Goal: Information Seeking & Learning: Learn about a topic

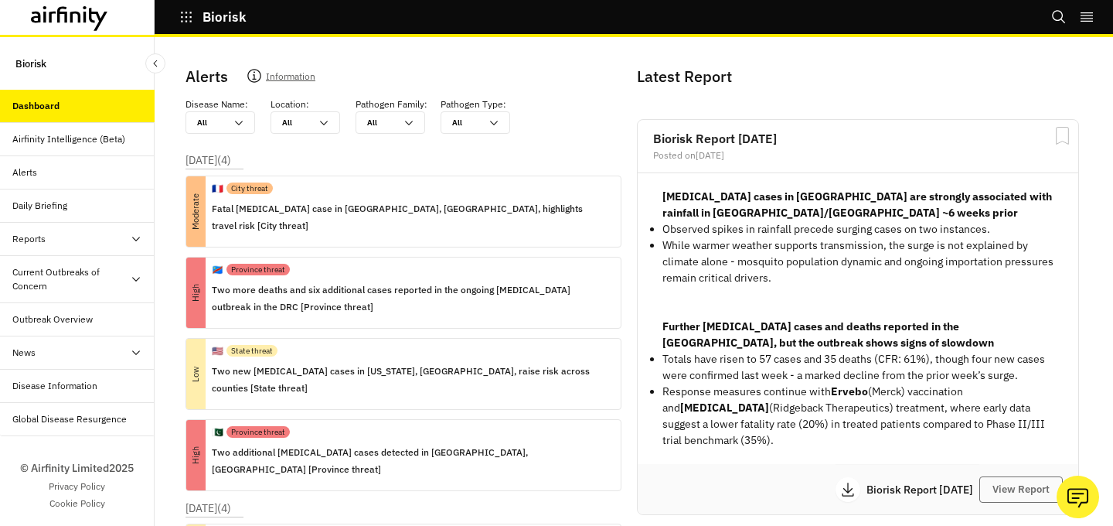
click at [102, 175] on div "Alerts" at bounding box center [83, 172] width 142 height 14
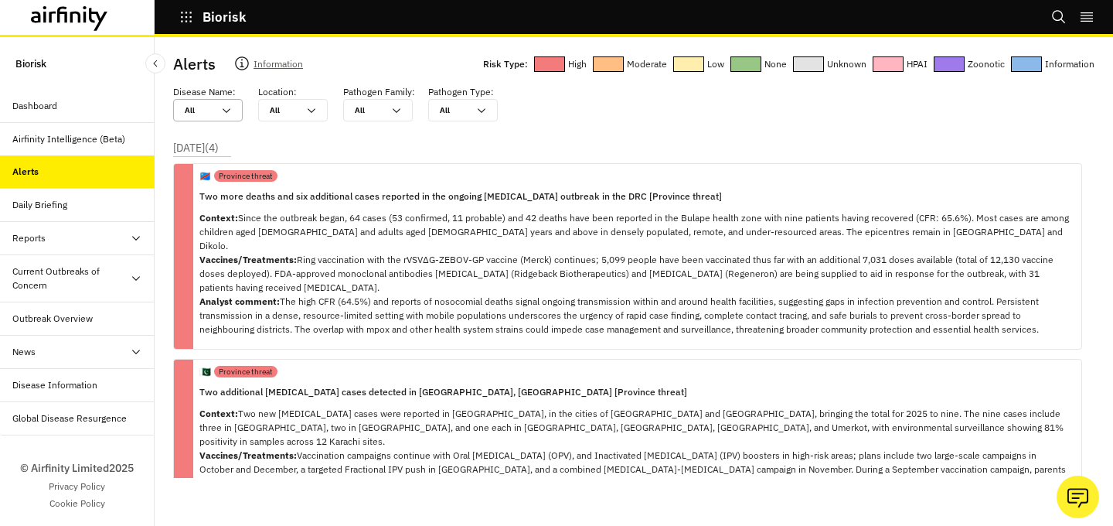
click at [234, 108] on div "All All" at bounding box center [208, 110] width 70 height 22
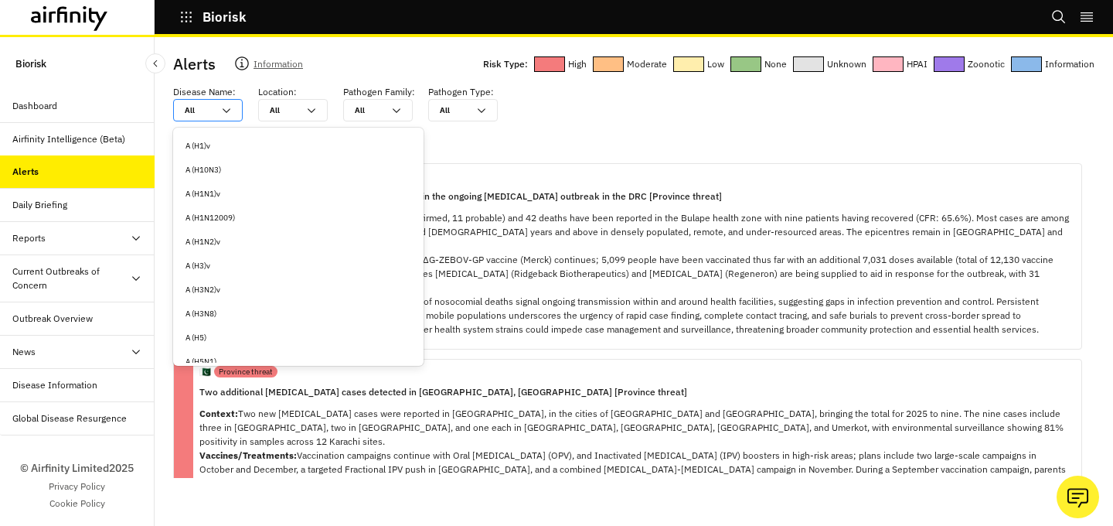
type input "e"
type input "ea"
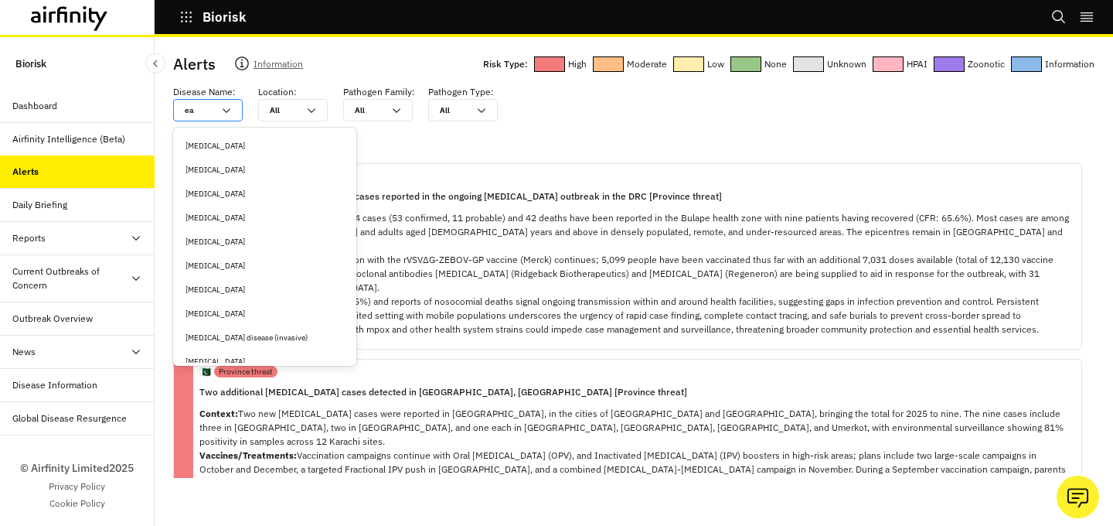
type input "eas"
type input "east"
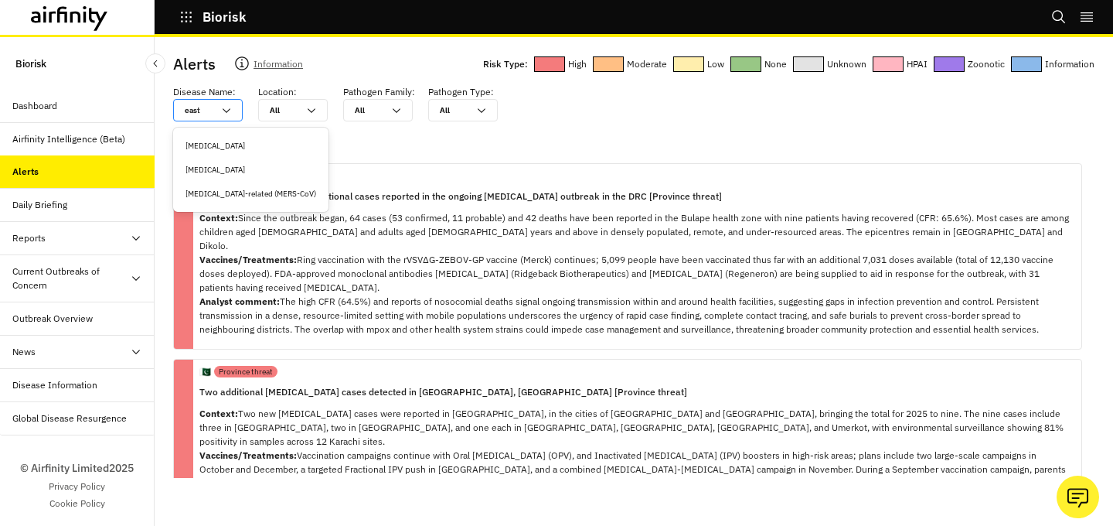
type input "easte"
type input "[DATE]"
click at [203, 143] on div "[MEDICAL_DATA]" at bounding box center [251, 146] width 130 height 12
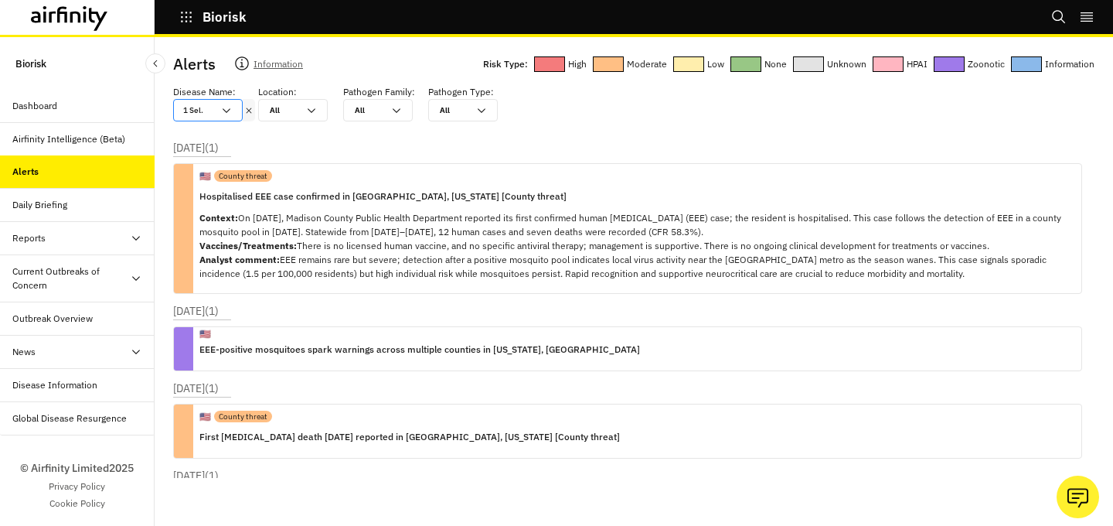
click at [224, 108] on icon at bounding box center [226, 110] width 12 height 12
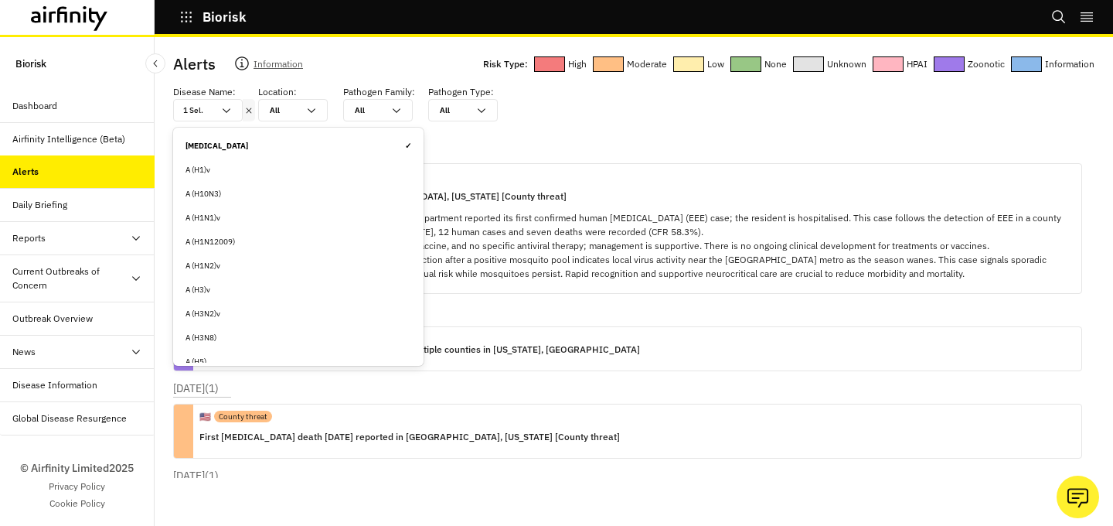
click at [313, 141] on div "[MEDICAL_DATA] ✓" at bounding box center [299, 146] width 226 height 12
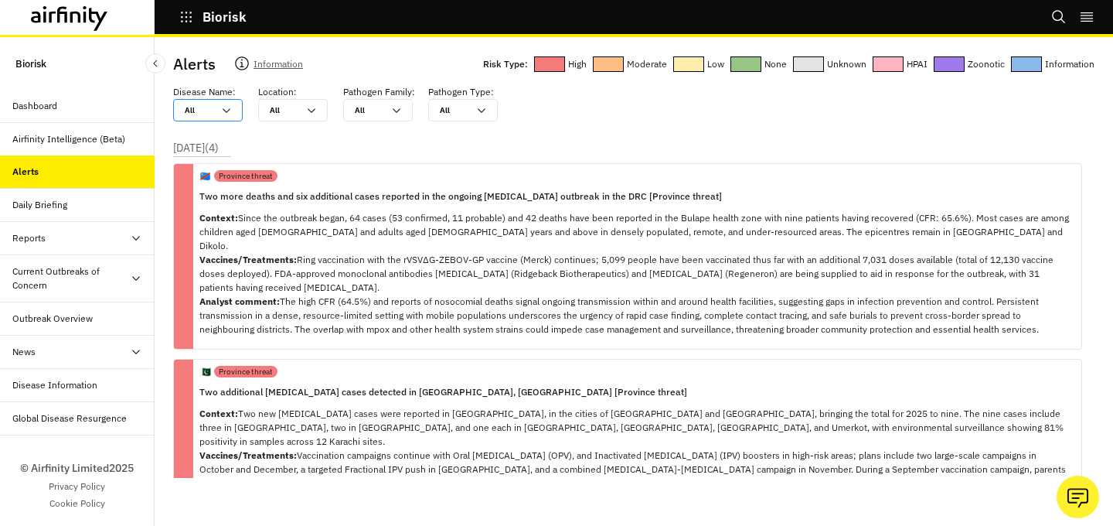
click at [223, 111] on icon at bounding box center [226, 110] width 12 height 12
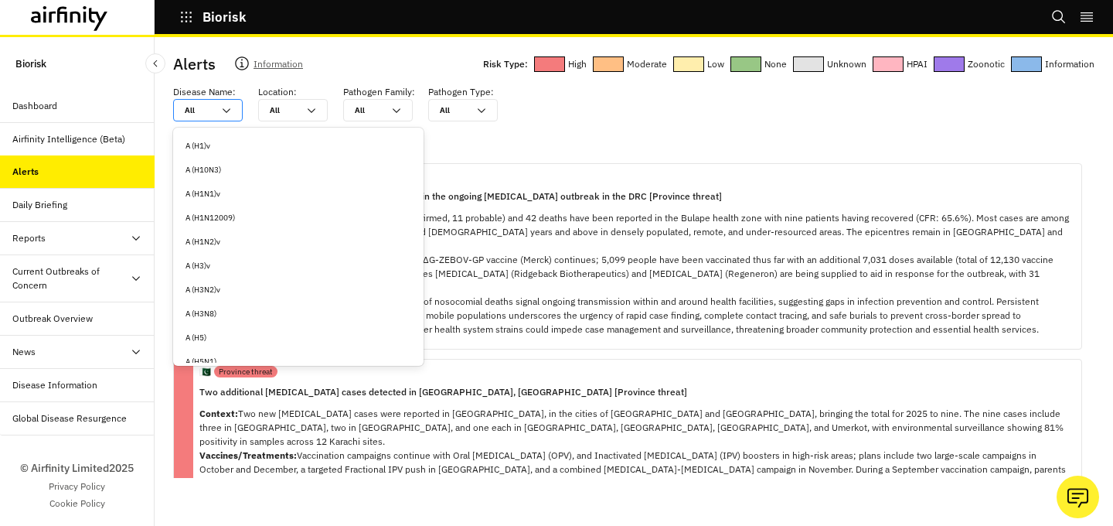
click at [208, 110] on div at bounding box center [199, 110] width 28 height 15
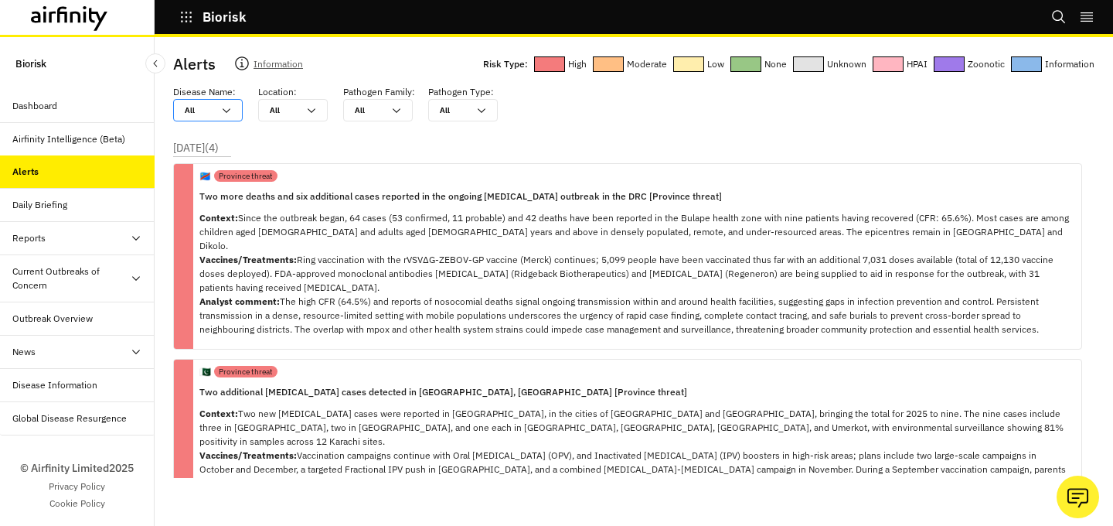
click at [208, 110] on div at bounding box center [199, 110] width 28 height 15
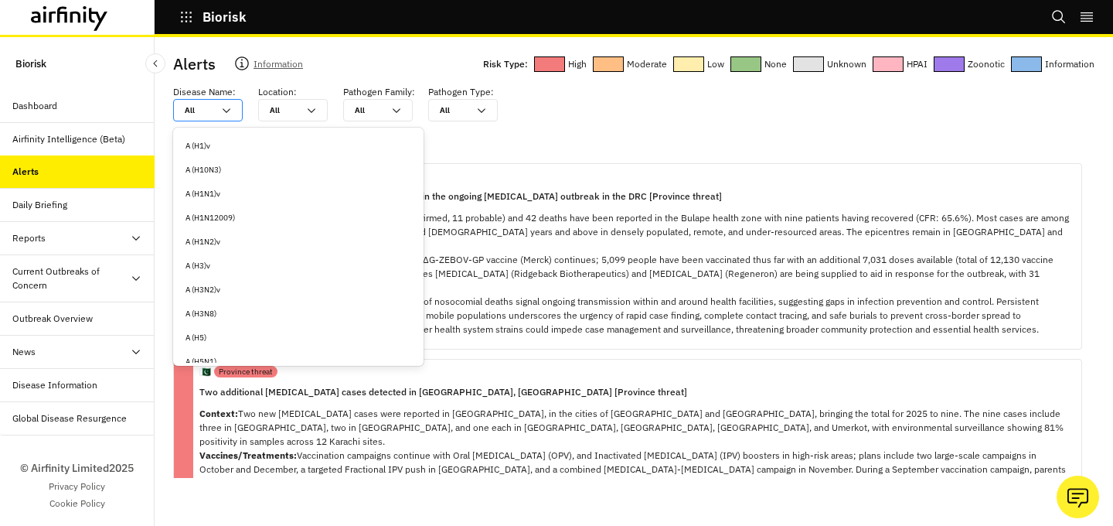
type input "p"
type input "po"
type input "pol"
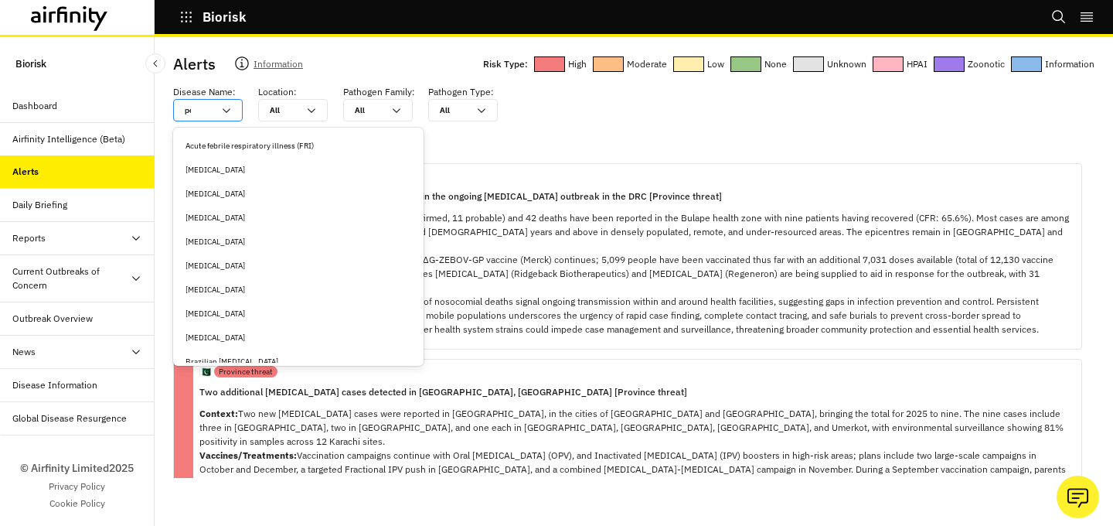
type input "pol"
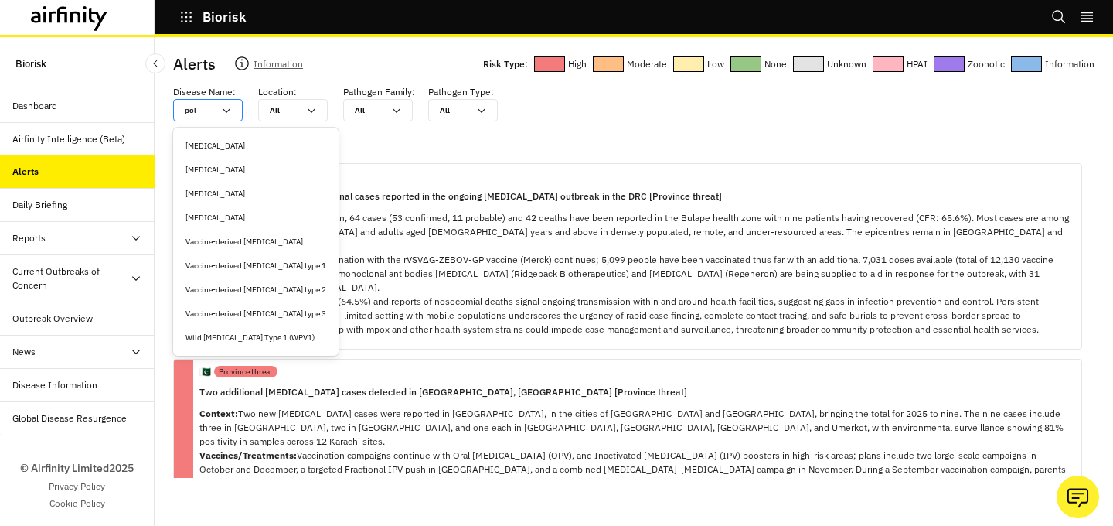
type input "poli"
type input "[MEDICAL_DATA]"
click at [227, 196] on div "[MEDICAL_DATA]" at bounding box center [256, 194] width 141 height 12
